Goal: Check status: Check status

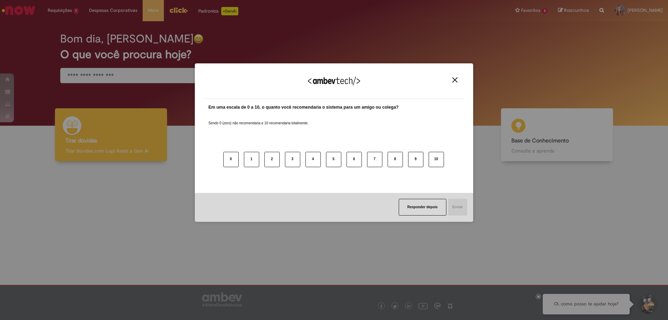
click at [455, 83] on div "Agradecemos seu feedback!" at bounding box center [334, 85] width 262 height 27
click at [431, 207] on button "Responder depois" at bounding box center [423, 207] width 48 height 17
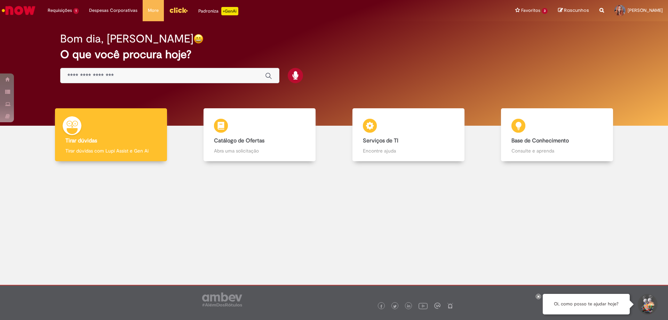
click at [100, 70] on div "Global" at bounding box center [169, 76] width 219 height 16
click at [102, 74] on input "Basta digitar aqui" at bounding box center [162, 76] width 191 height 8
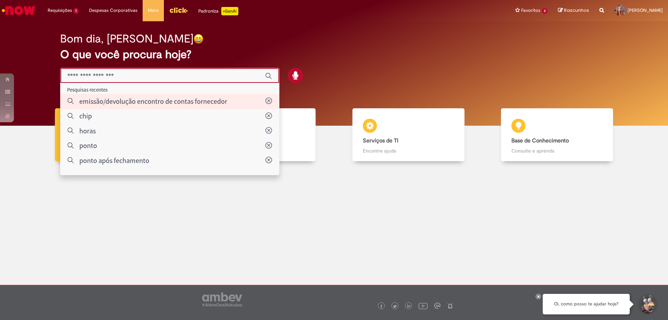
type input "**********"
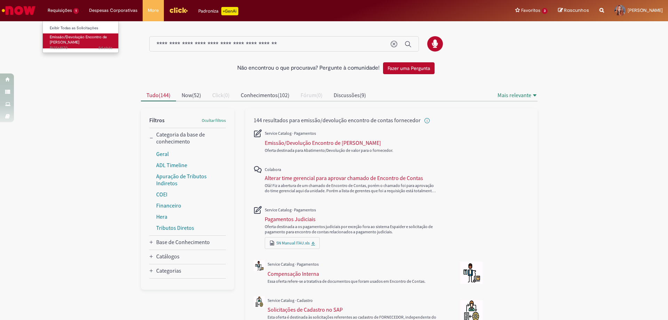
click at [72, 41] on span "Emissão/Devolução Encontro de [PERSON_NAME]" at bounding box center [78, 39] width 57 height 11
click at [72, 20] on li "Requisições 1 Exibir Todas as Solicitações Emissão/Devolução Encontro de Contas…" at bounding box center [62, 10] width 41 height 21
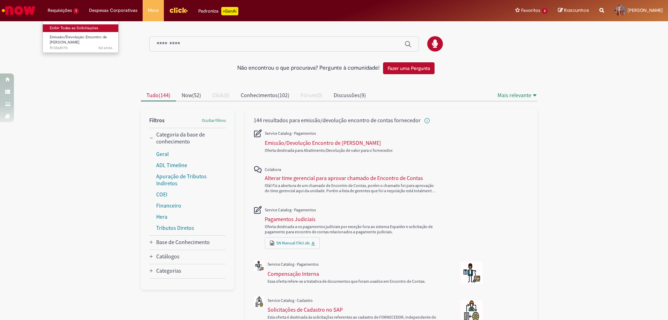
click at [74, 27] on link "Exibir Todas as Solicitações" at bounding box center [81, 28] width 77 height 8
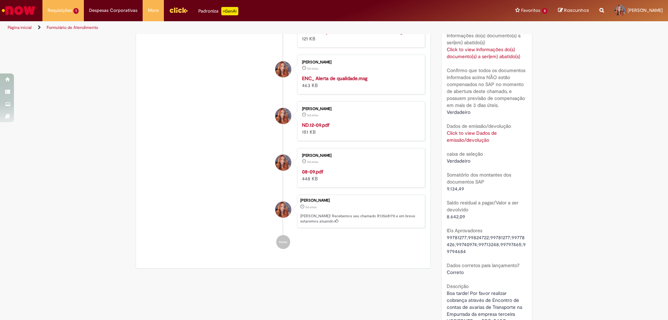
scroll to position [417, 0]
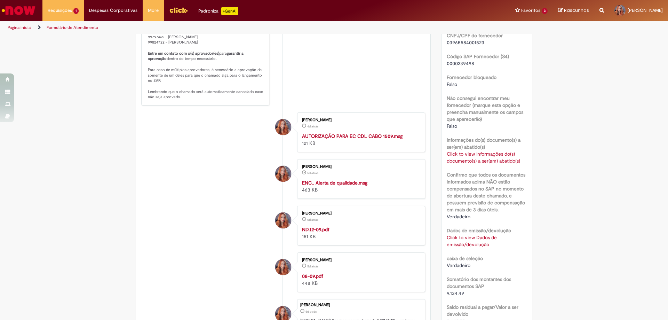
click at [478, 163] on link "Click to view Informações do(s) documento(s) a ser(em) abatido(s)" at bounding box center [483, 157] width 73 height 13
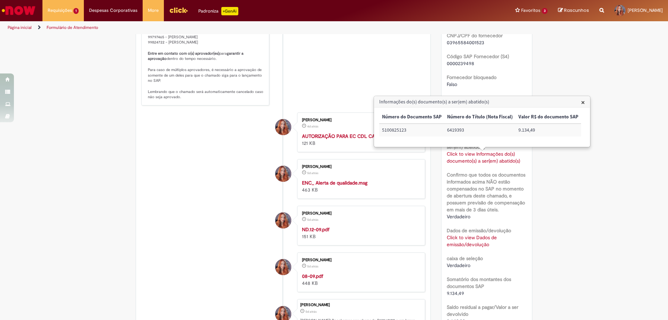
click at [482, 250] on div "SAP Interim s4 Tipo de solicitação Emissão Motivo Avarias Valores Iguais Não Un…" at bounding box center [487, 141] width 80 height 711
click at [479, 244] on link "Click to view Dados de emissão/devolução" at bounding box center [472, 240] width 50 height 13
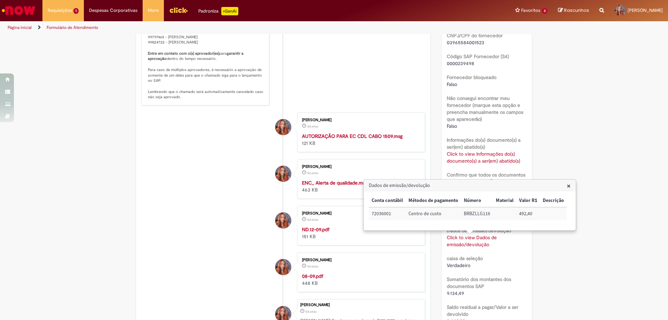
click at [499, 253] on div "caixa de seleção Verdadeiro" at bounding box center [487, 261] width 80 height 16
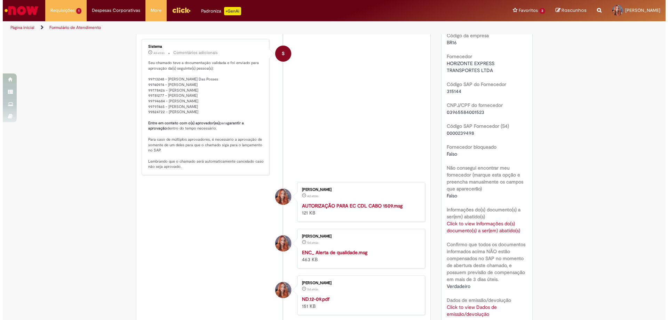
scroll to position [452, 0]
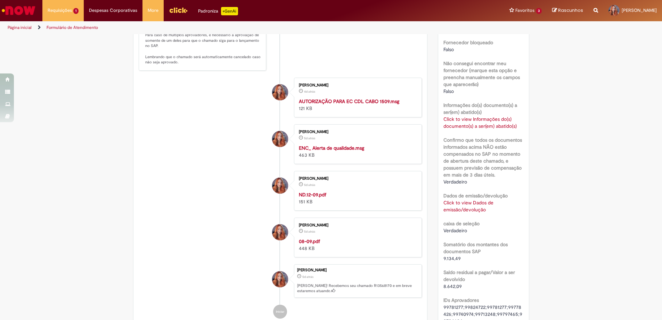
click at [474, 202] on link "Click to view Dados de emissão/devolução" at bounding box center [469, 205] width 50 height 13
click at [475, 207] on link "Click to view Dados de emissão/devolução" at bounding box center [472, 205] width 50 height 13
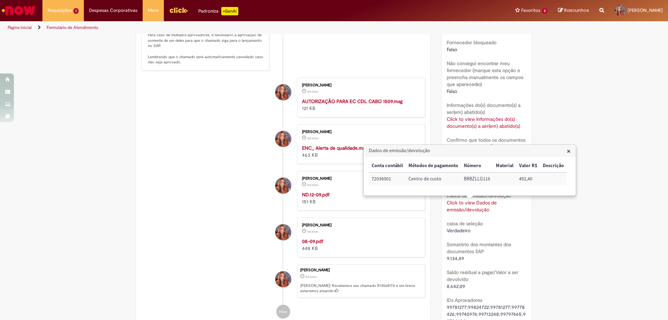
click at [475, 207] on link "Click to view Dados de emissão/devolução" at bounding box center [472, 205] width 50 height 13
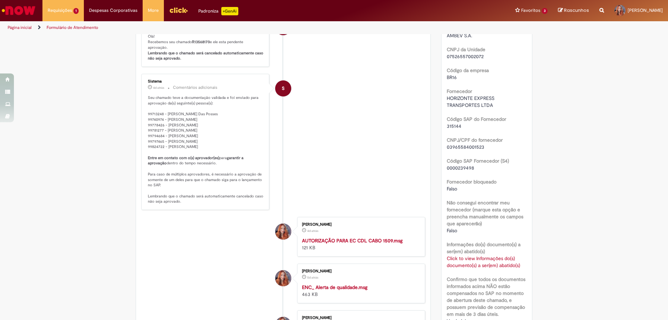
scroll to position [348, 0]
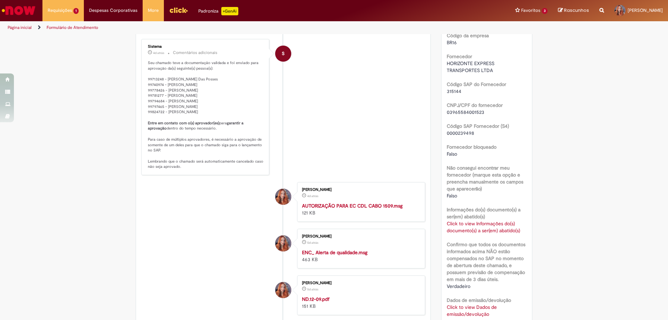
click at [492, 232] on link "Click to view Informações do(s) documento(s) a ser(em) abatido(s)" at bounding box center [483, 226] width 73 height 13
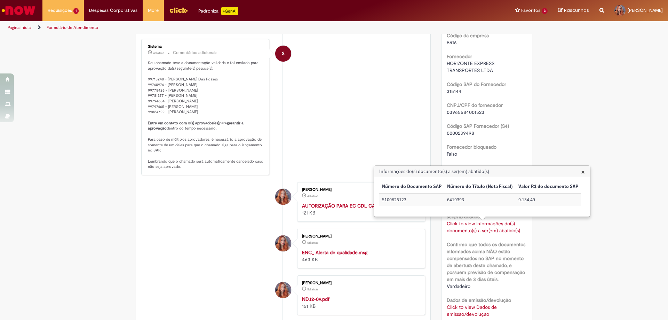
click at [492, 232] on link "Click to view Informações do(s) documento(s) a ser(em) abatido(s)" at bounding box center [483, 226] width 73 height 13
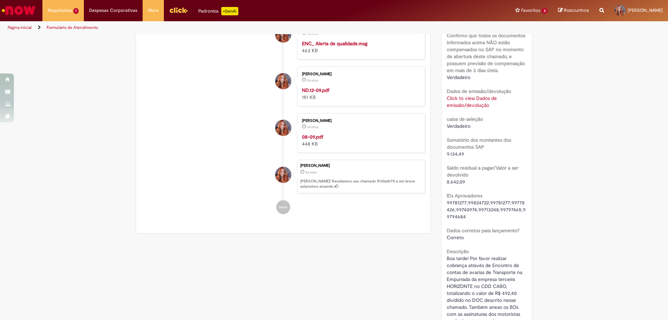
scroll to position [487, 0]
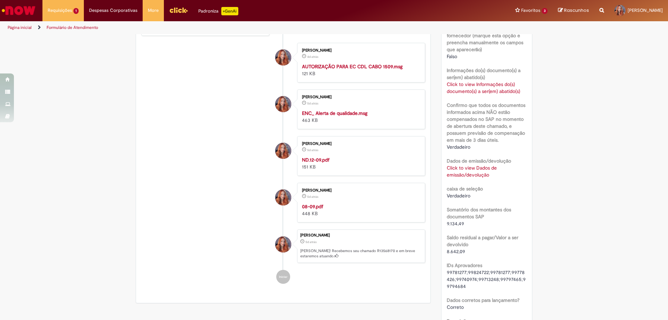
click at [316, 163] on strong "ND.12-09.pdf" at bounding box center [315, 159] width 27 height 6
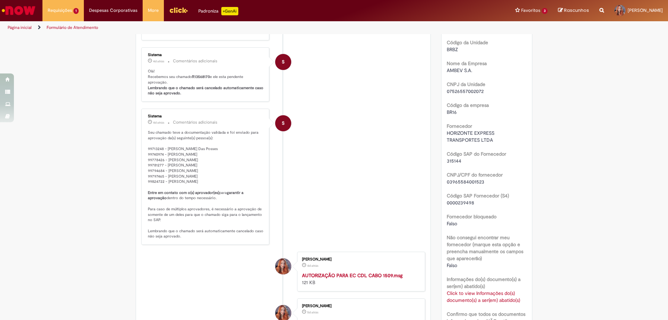
scroll to position [139, 0]
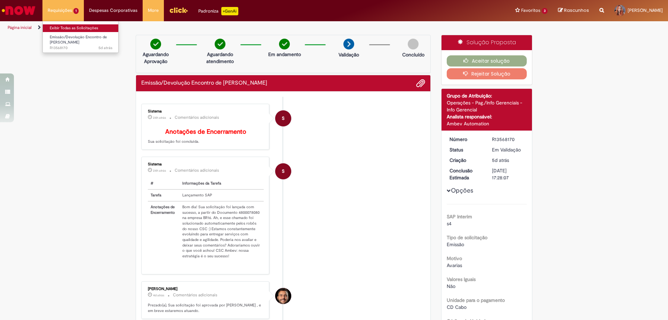
click at [80, 28] on link "Exibir Todas as Solicitações" at bounding box center [81, 28] width 77 height 8
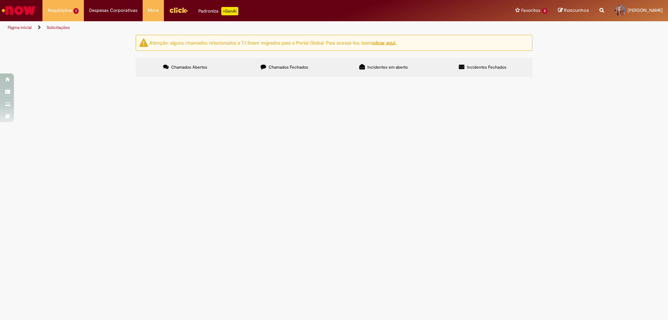
click at [293, 66] on span "Chamados Fechados" at bounding box center [288, 67] width 40 height 6
drag, startPoint x: 297, startPoint y: 158, endPoint x: 297, endPoint y: 161, distance: 3.5
click at [0, 0] on span "Boa tarde! Por favor realizar cobrança através de Encontro de contas de avarias…" at bounding box center [0, 0] width 0 height 0
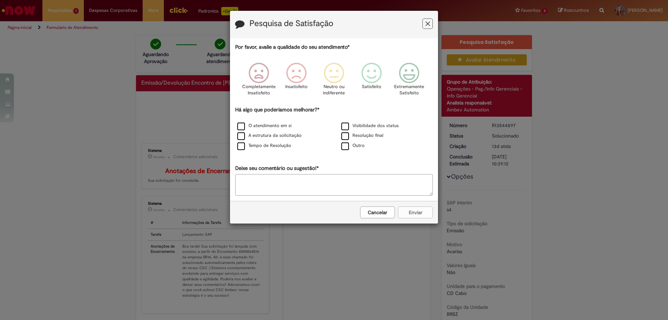
click at [428, 21] on icon "Feedback" at bounding box center [427, 23] width 5 height 7
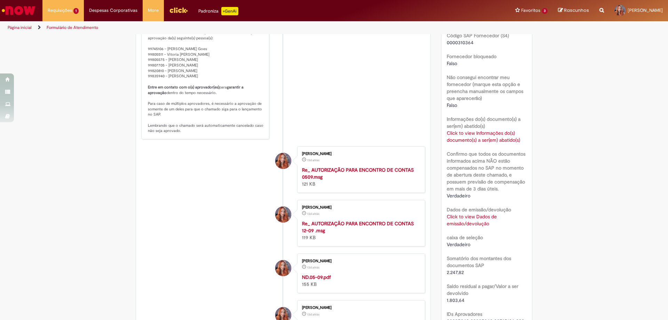
scroll to position [487, 0]
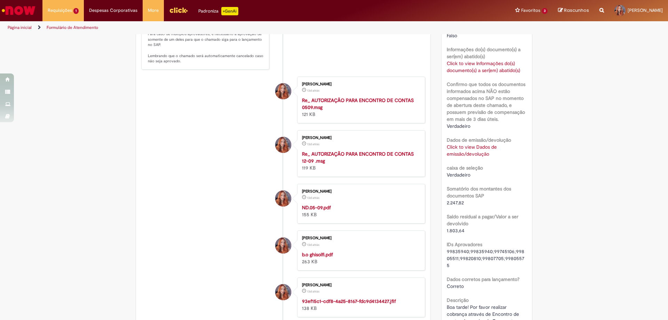
click at [320, 210] on strong "ND.05-09.pdf" at bounding box center [316, 207] width 29 height 6
click at [72, 26] on link "Exibir Todas as Solicitações" at bounding box center [81, 28] width 77 height 8
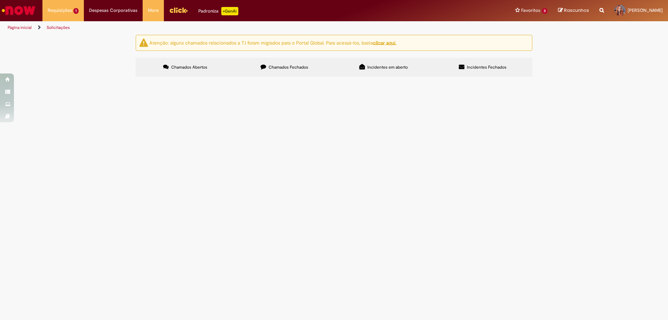
click at [305, 72] on label "Chamados Fechados" at bounding box center [284, 67] width 99 height 19
click at [0, 0] on span "Boa tarde! Por favor realizar cobrança através de Encontro de contas de avarias…" at bounding box center [0, 0] width 0 height 0
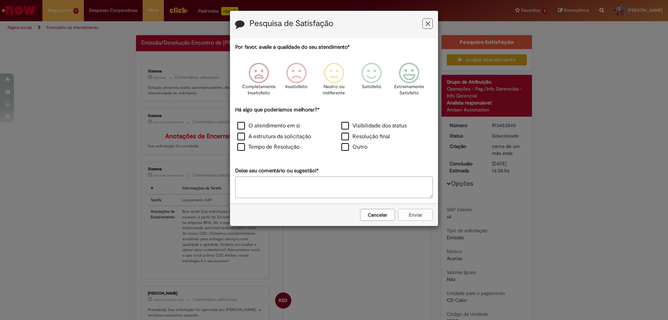
click at [298, 273] on div "Pesquisa de Satisfação Por favor, avalie a qualidade do seu atendimento* Comple…" at bounding box center [334, 160] width 668 height 320
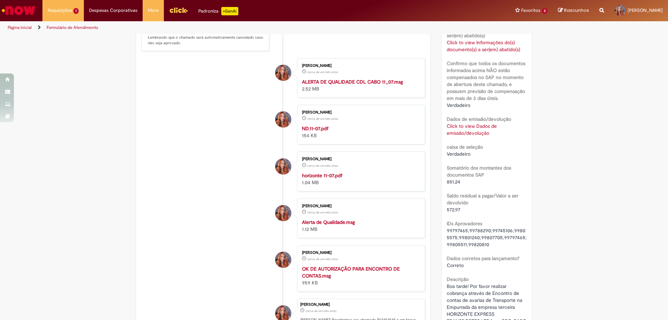
scroll to position [556, 0]
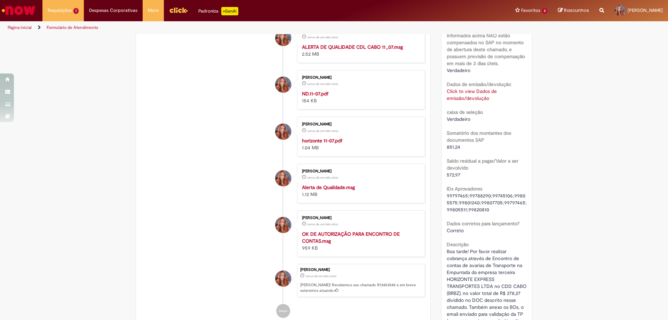
click at [316, 97] on strong "ND.11-07.pdf" at bounding box center [315, 93] width 26 height 6
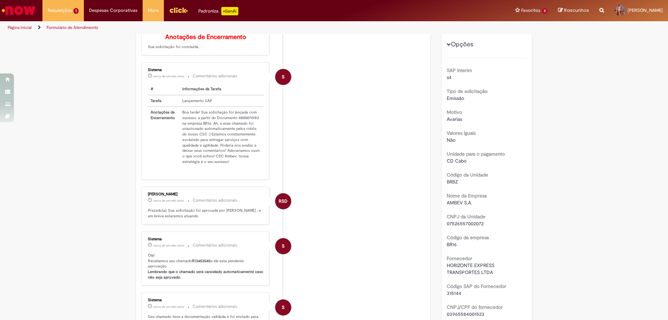
scroll to position [0, 0]
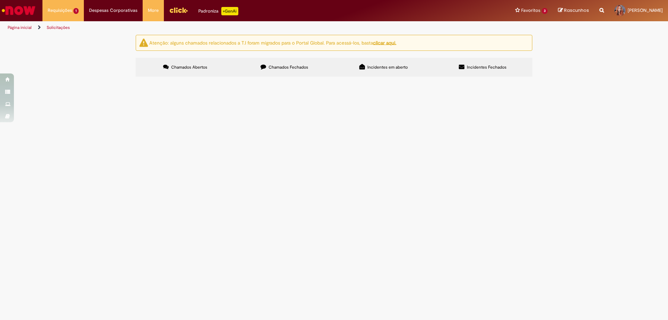
click at [270, 70] on span "Chamados Fechados" at bounding box center [288, 67] width 40 height 6
click at [210, 67] on label "Chamados Abertos" at bounding box center [185, 67] width 99 height 19
click at [286, 65] on span "Chamados Fechados" at bounding box center [288, 67] width 40 height 6
click at [0, 0] on span "Boa tarde! Por favor realizar cobrança através de Encontro de contas de avarias…" at bounding box center [0, 0] width 0 height 0
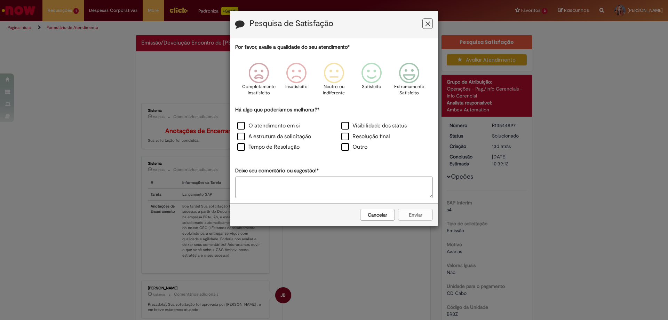
click at [424, 24] on button "Feedback" at bounding box center [427, 23] width 10 height 10
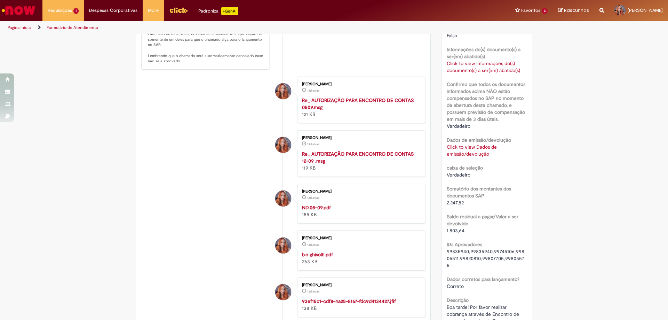
scroll to position [556, 0]
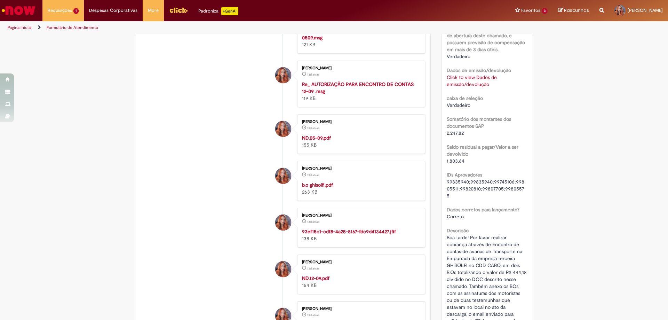
click at [311, 94] on strong "Re_ AUTORIZAÇÃO PARA ENCONTRO DE CONTAS 12-09 .msg" at bounding box center [358, 87] width 112 height 13
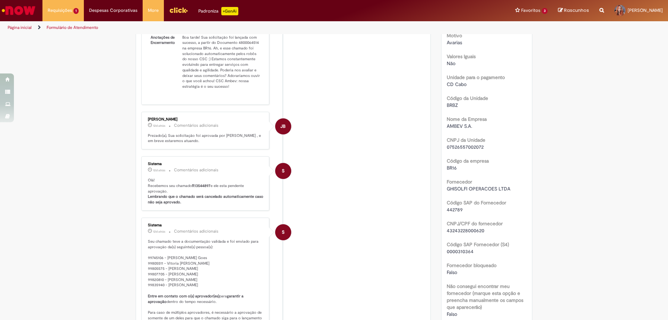
click at [402, 172] on li "S Sistema 12d atrás 12 dias atrás Comentários adicionais Olá! Recebemos seu cha…" at bounding box center [283, 183] width 284 height 54
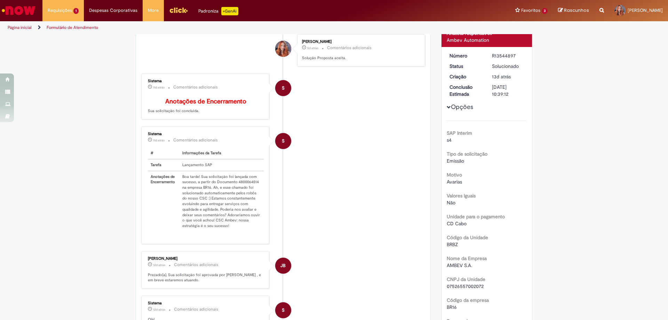
scroll to position [0, 0]
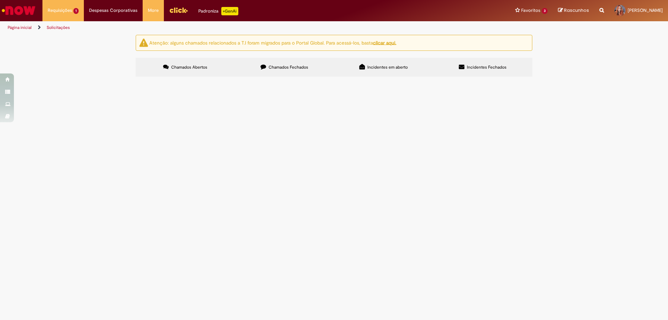
click at [260, 69] on label "Chamados Fechados" at bounding box center [284, 67] width 99 height 19
click at [0, 0] on span "Boa tarde! Por favor realizar cobrança através de Encontro de contas de consumo…" at bounding box center [0, 0] width 0 height 0
click at [267, 74] on label "Chamados Fechados" at bounding box center [284, 67] width 99 height 19
